Goal: Navigation & Orientation: Understand site structure

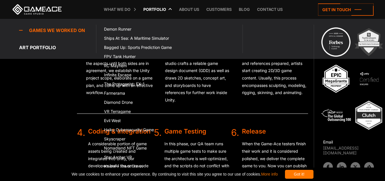
scroll to position [1138, 0]
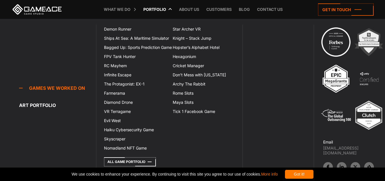
click at [155, 13] on link "Portfolio" at bounding box center [155, 9] width 29 height 19
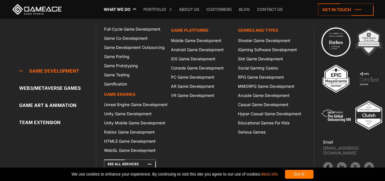
scroll to position [2229, 0]
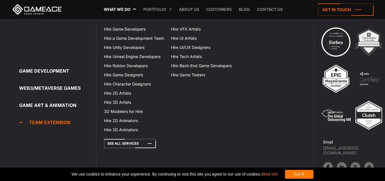
click at [55, 123] on link "Team Extension" at bounding box center [57, 121] width 77 height 11
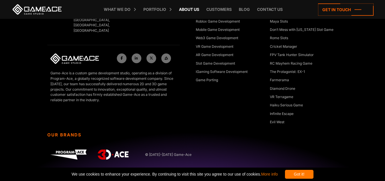
click at [177, 7] on link "About Us" at bounding box center [189, 9] width 26 height 19
click at [227, 11] on link "Customers" at bounding box center [219, 9] width 31 height 19
